Goal: Find specific page/section: Find specific page/section

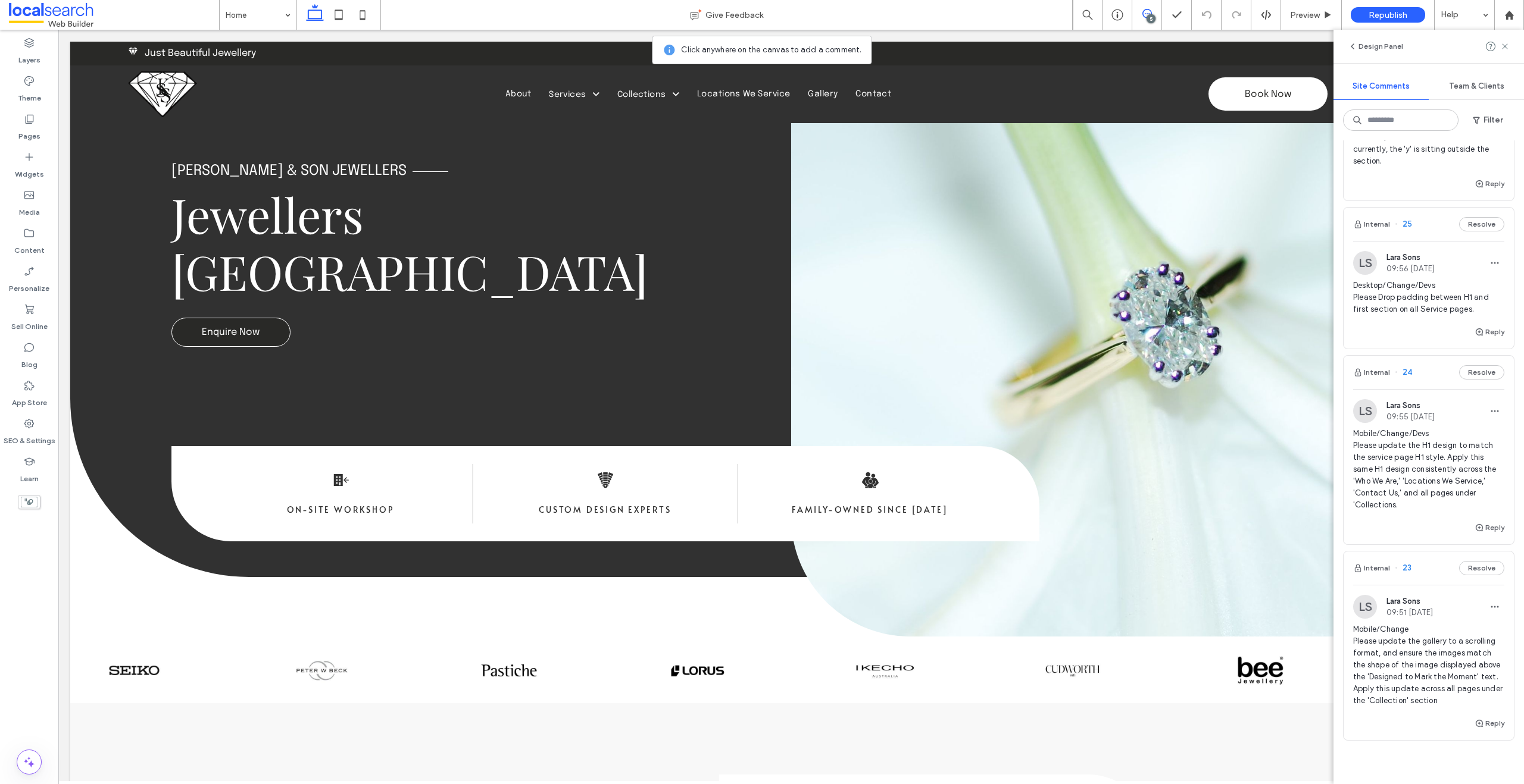
scroll to position [432, 0]
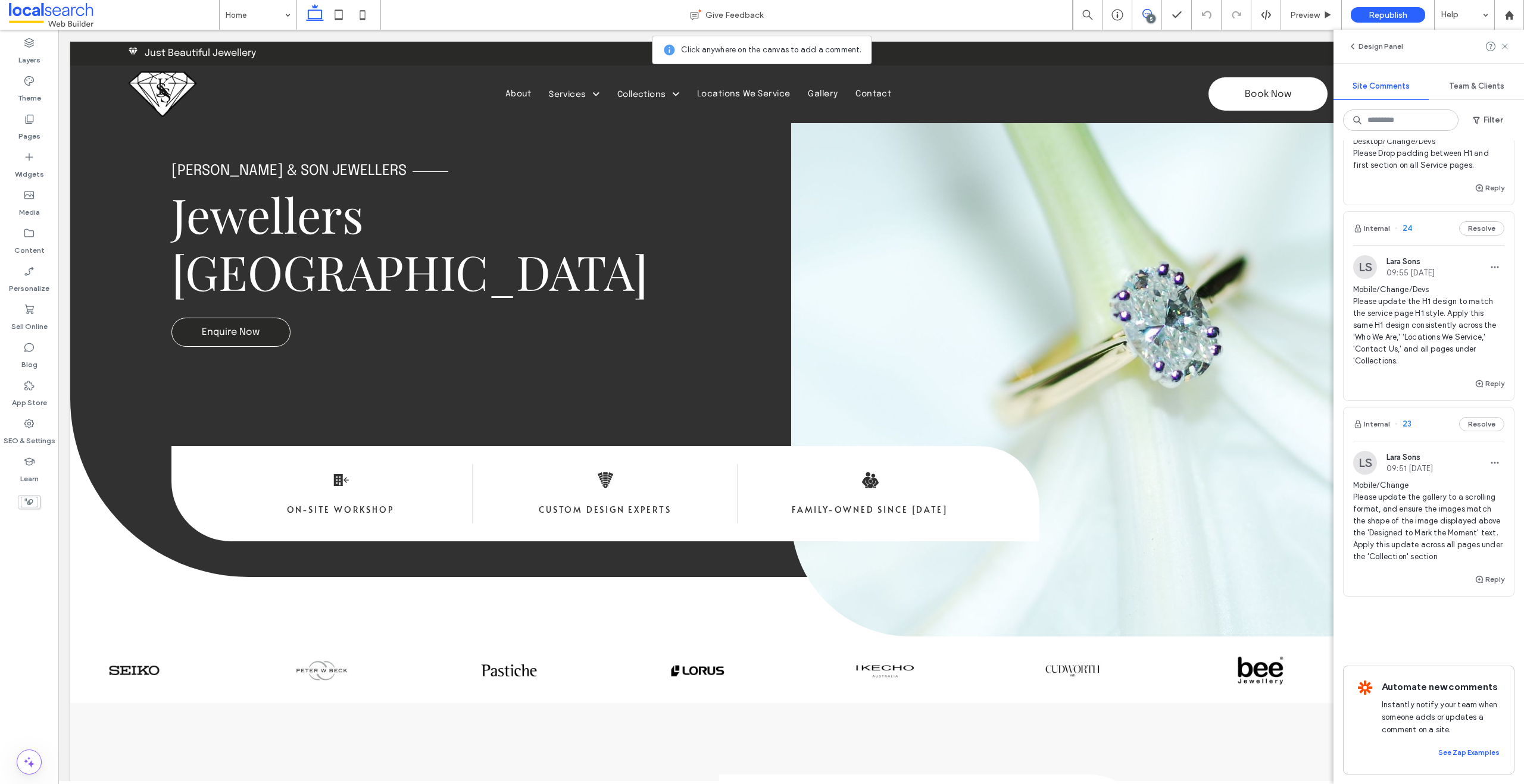
click at [1430, 319] on span "Mobile/Change/Devs Please update the H1 design to match the service page H1 sty…" at bounding box center [1428, 325] width 151 height 83
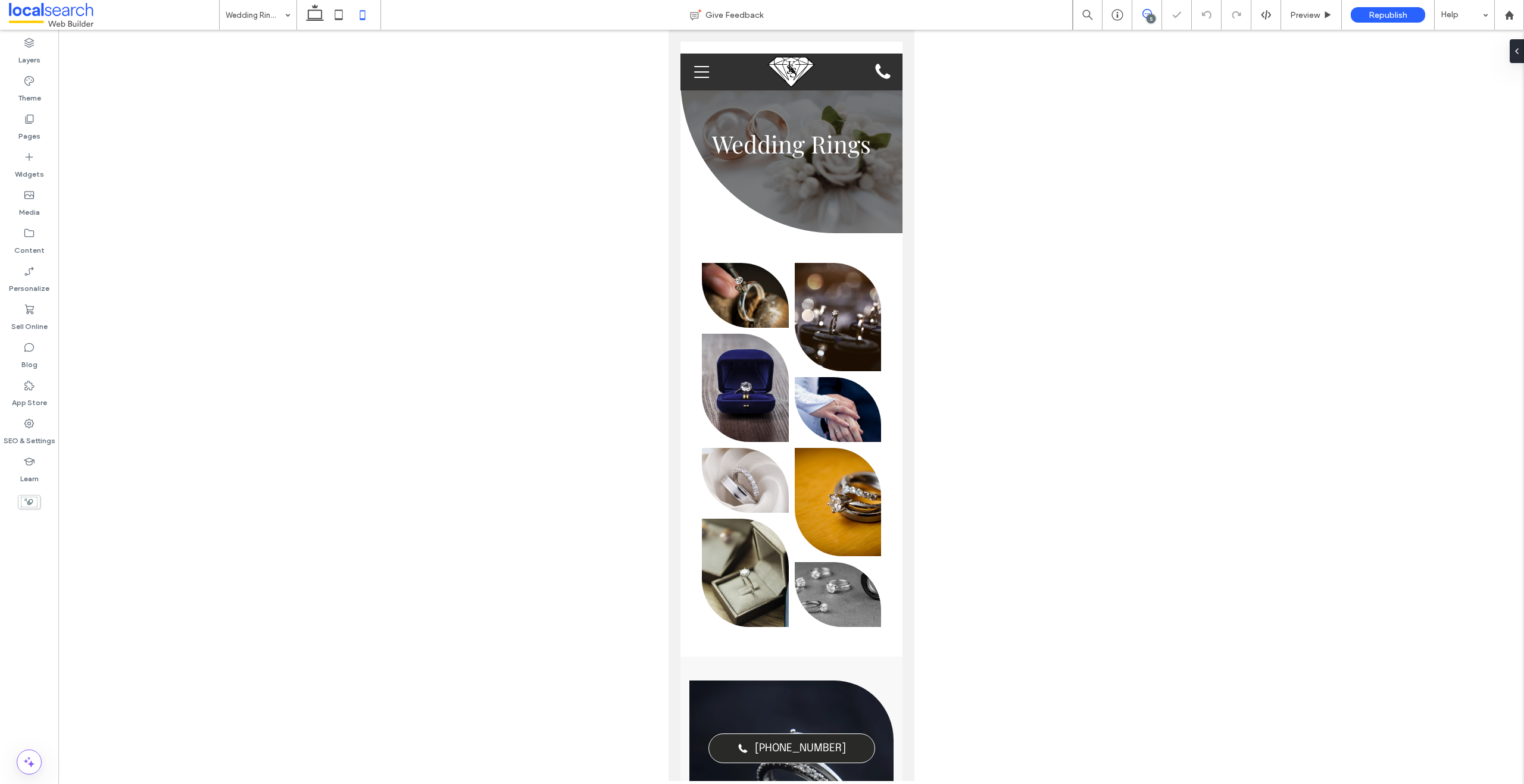
click at [1146, 14] on icon at bounding box center [1147, 13] width 10 height 10
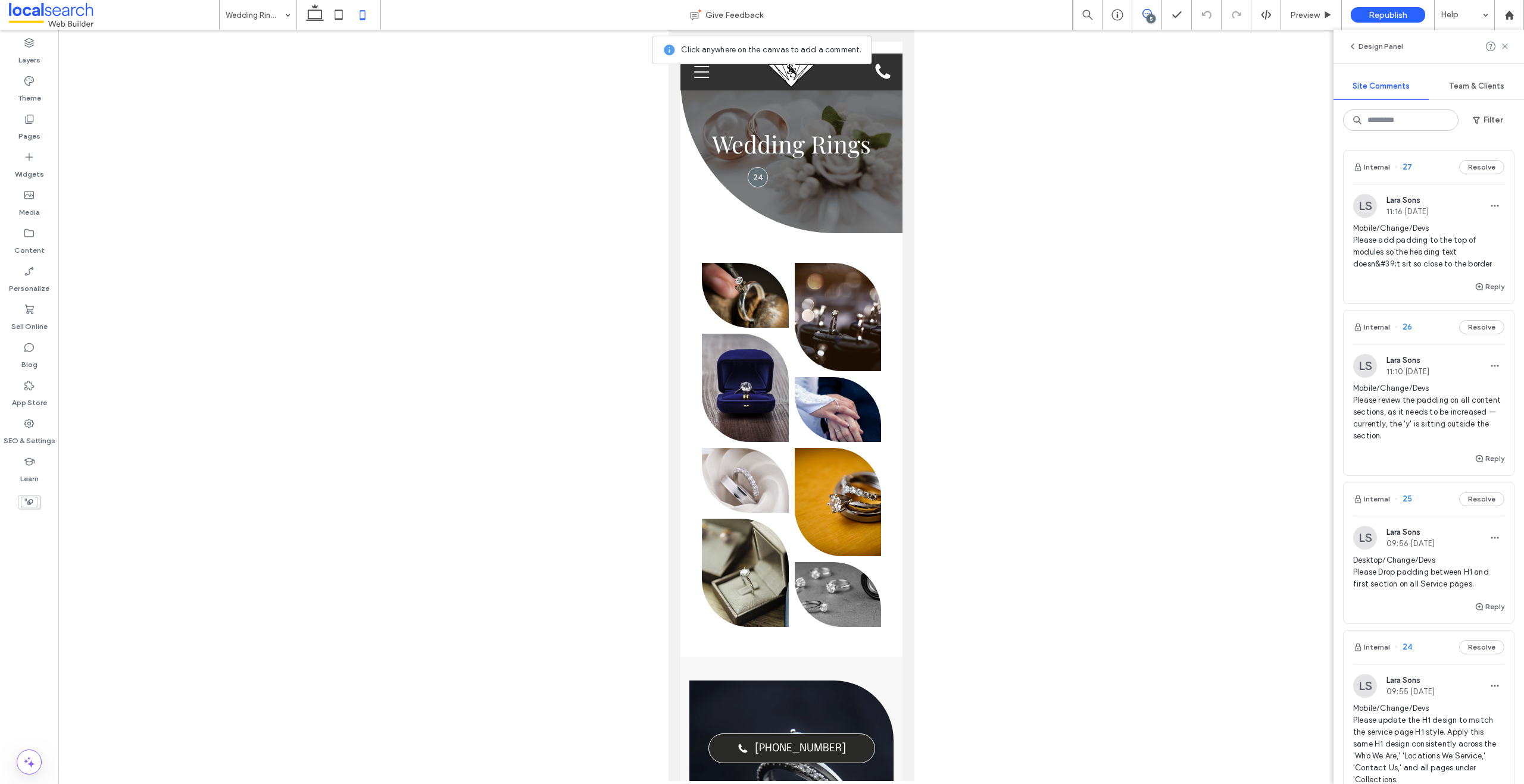
click at [1240, 131] on div at bounding box center [791, 405] width 1466 height 752
click at [4, 122] on div "Pages" at bounding box center [29, 127] width 58 height 38
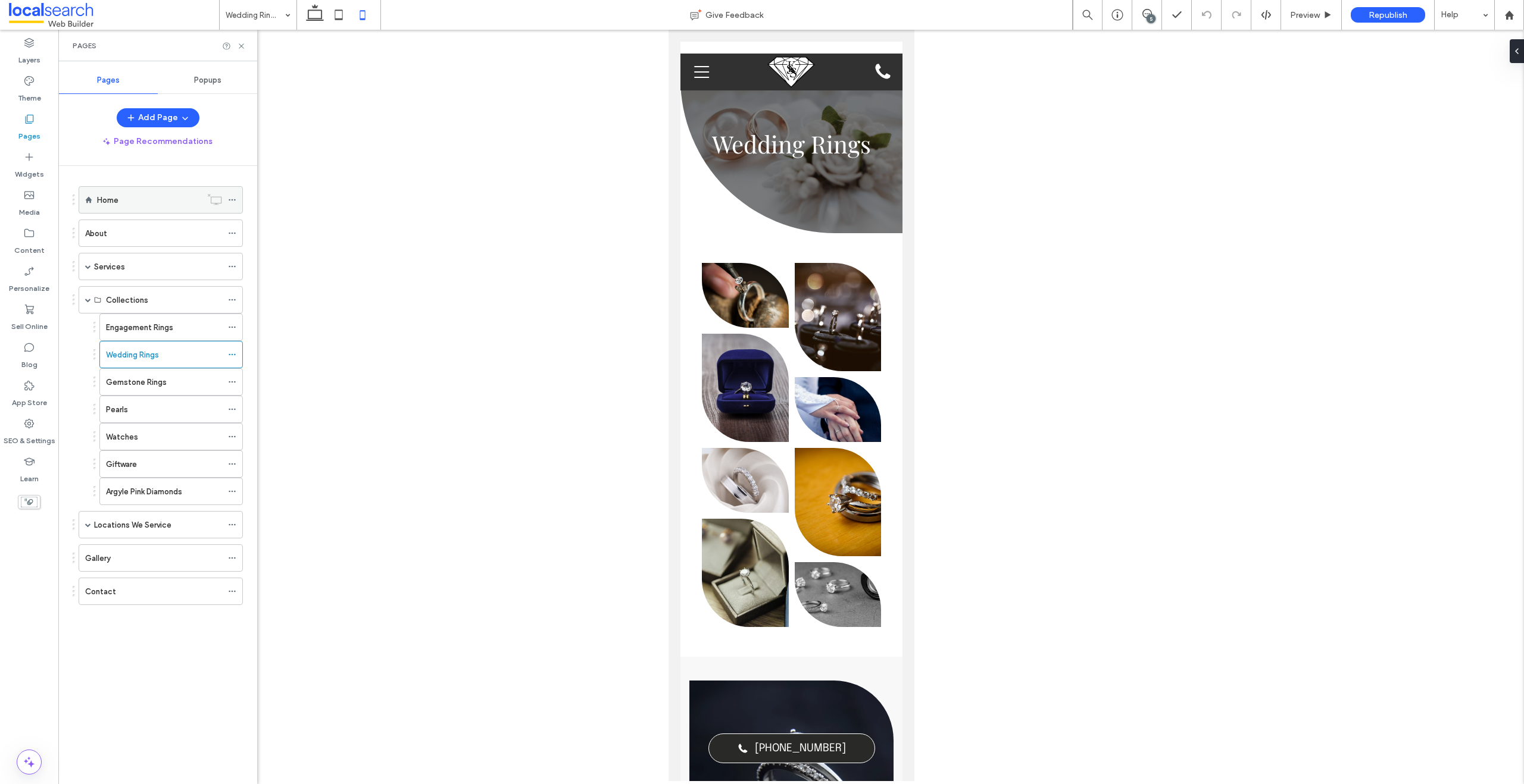
click at [104, 195] on label "Home" at bounding box center [108, 200] width 21 height 21
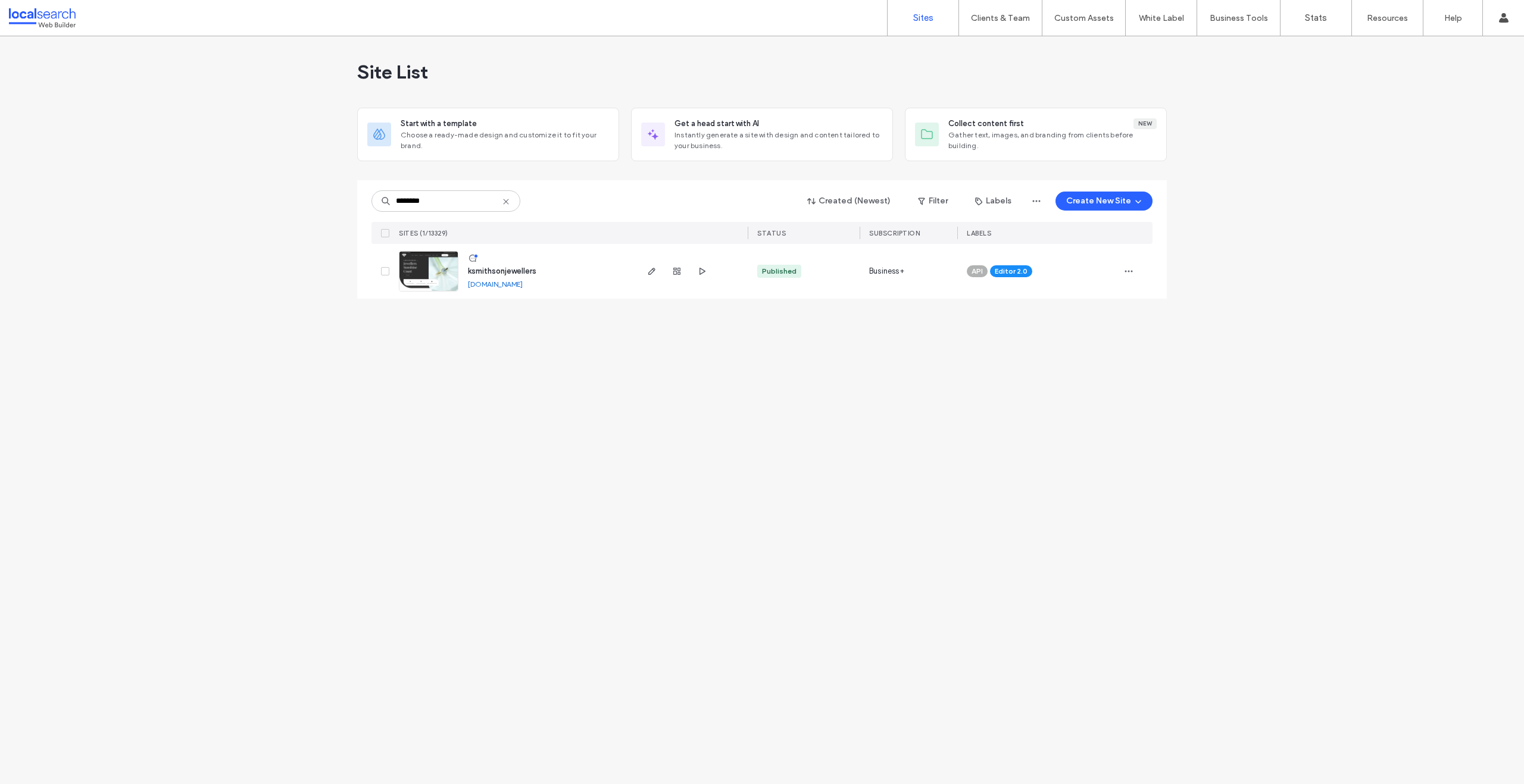
type input "********"
click at [445, 267] on img at bounding box center [428, 293] width 58 height 81
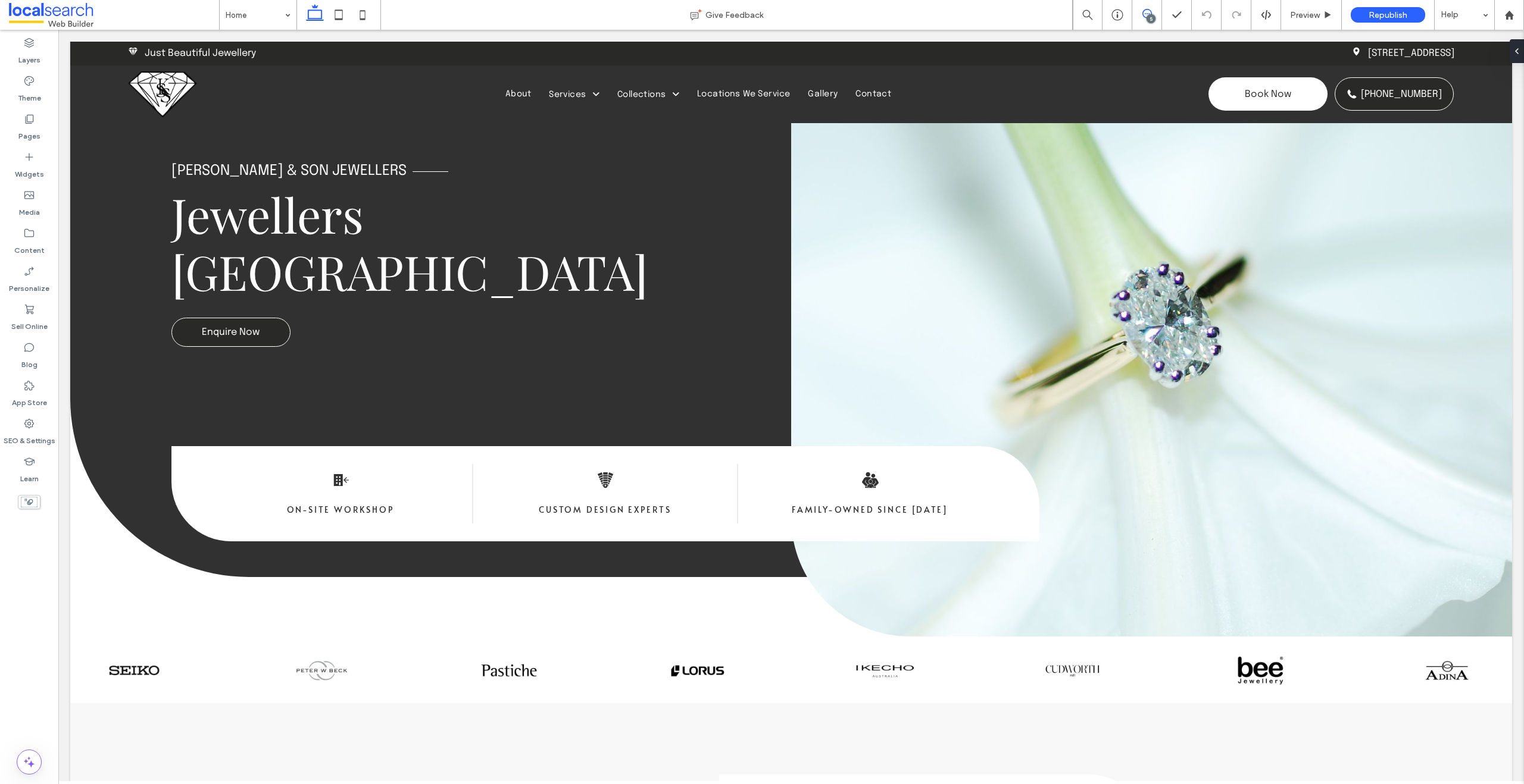
click at [1143, 16] on icon at bounding box center [1147, 13] width 10 height 10
